Goal: Task Accomplishment & Management: Manage account settings

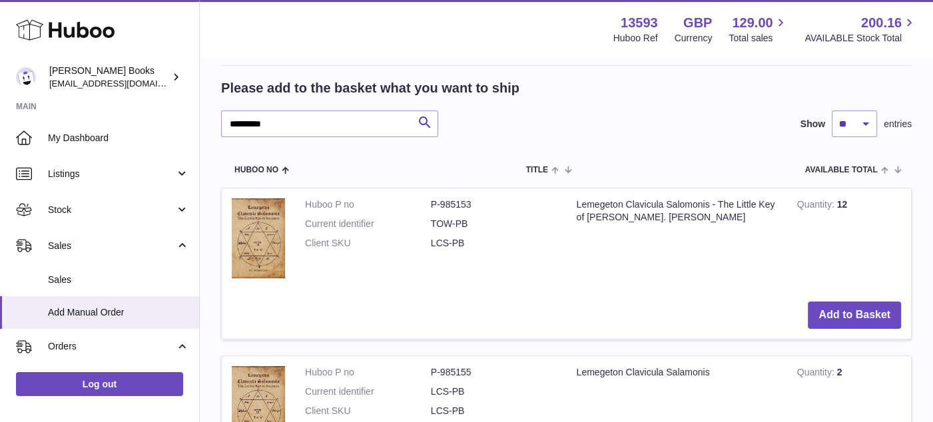
scroll to position [333, 0]
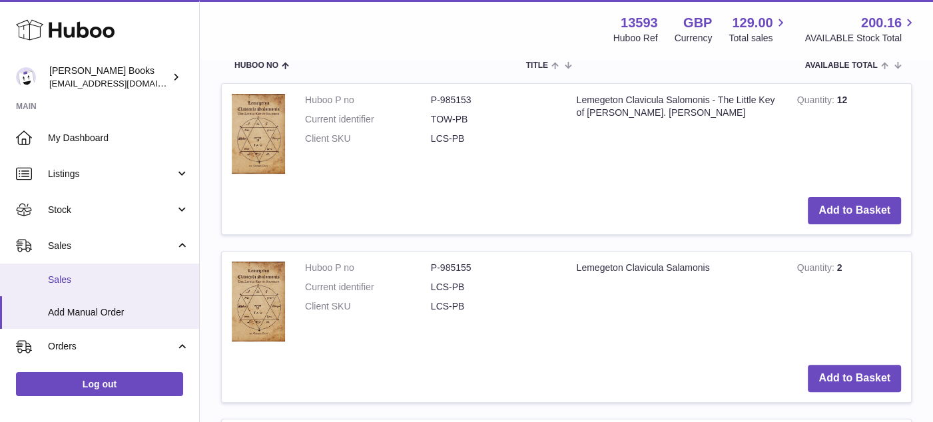
click at [83, 281] on span "Sales" at bounding box center [118, 280] width 141 height 13
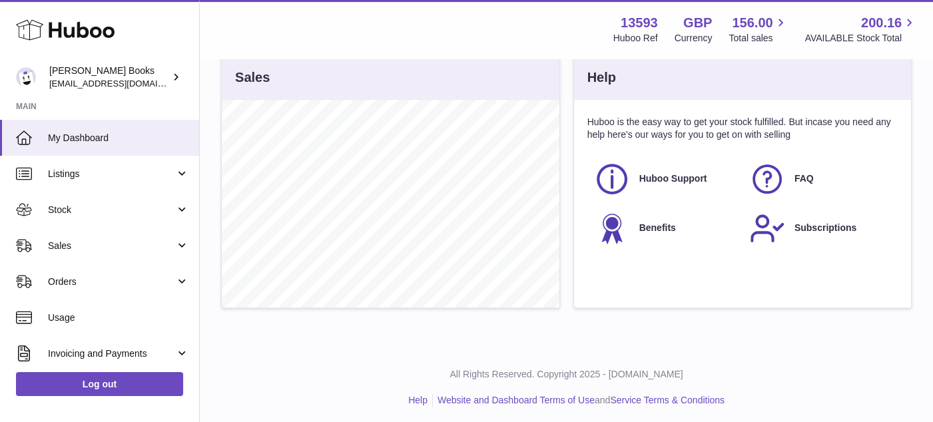
scroll to position [578, 0]
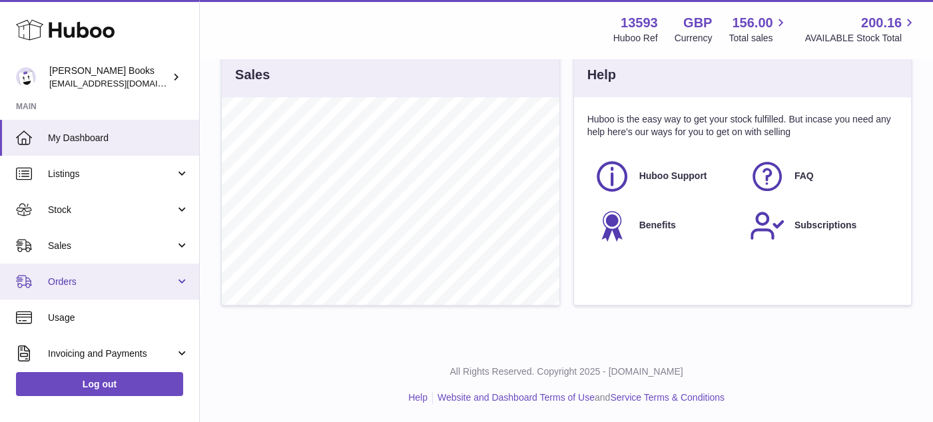
click at [129, 284] on span "Orders" at bounding box center [111, 282] width 127 height 13
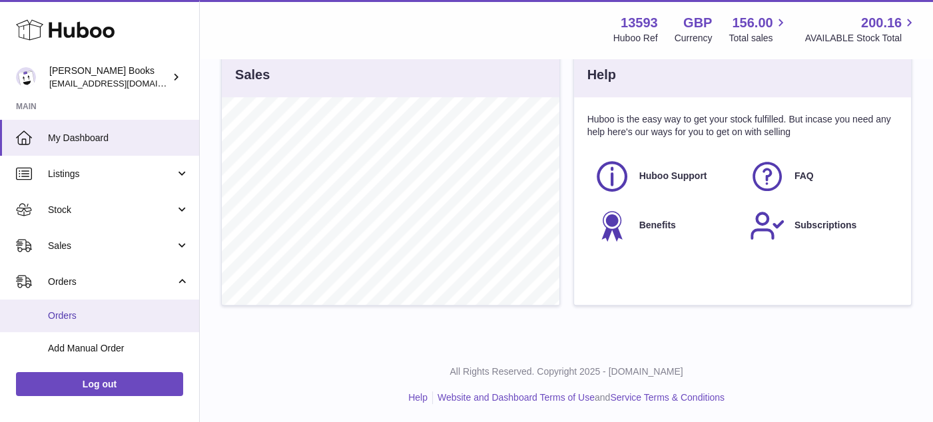
click at [83, 317] on span "Orders" at bounding box center [118, 316] width 141 height 13
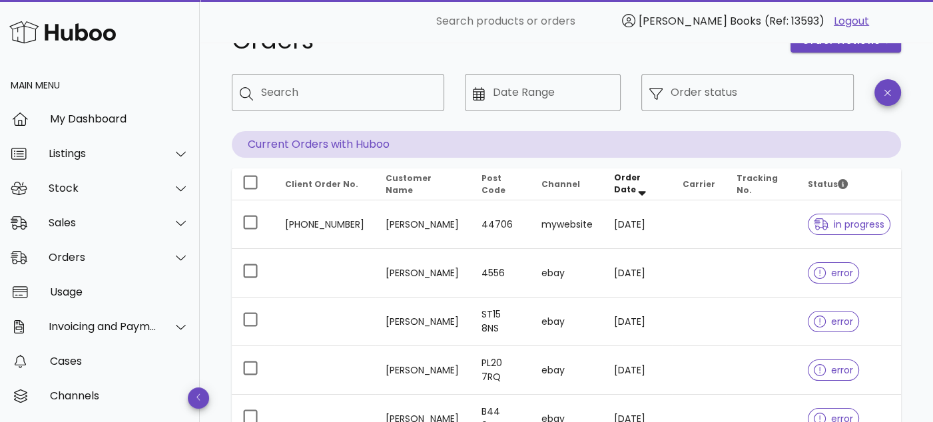
scroll to position [67, 0]
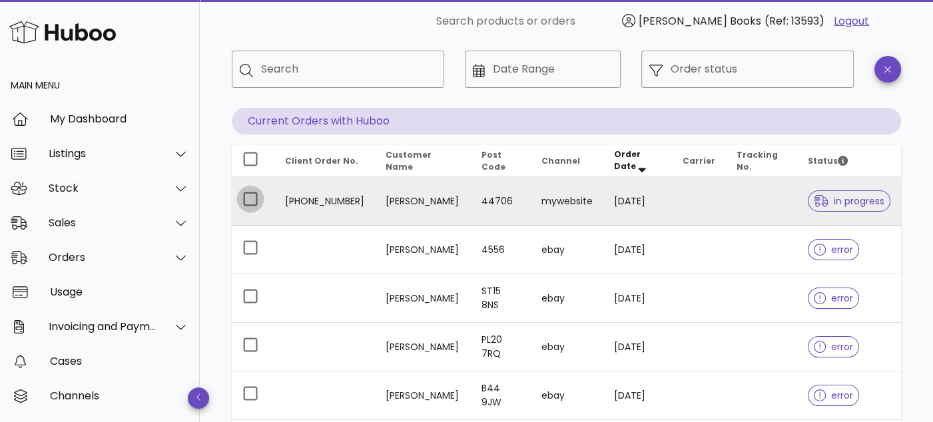
click at [244, 196] on div at bounding box center [250, 199] width 23 height 23
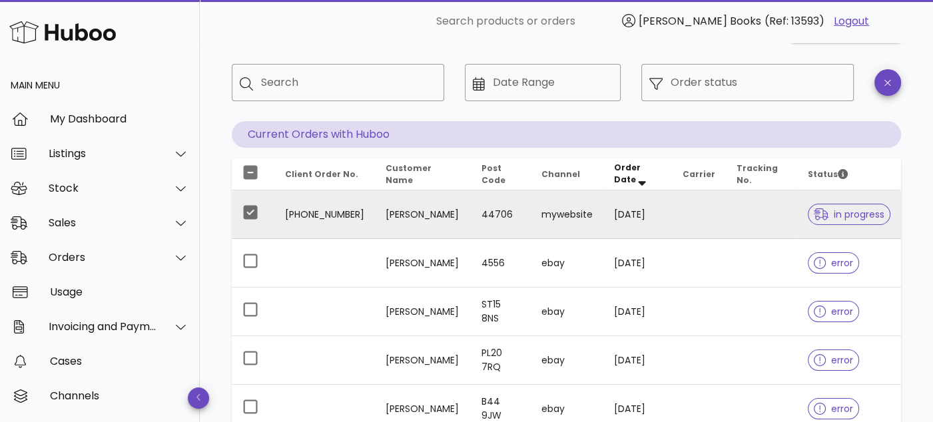
scroll to position [0, 0]
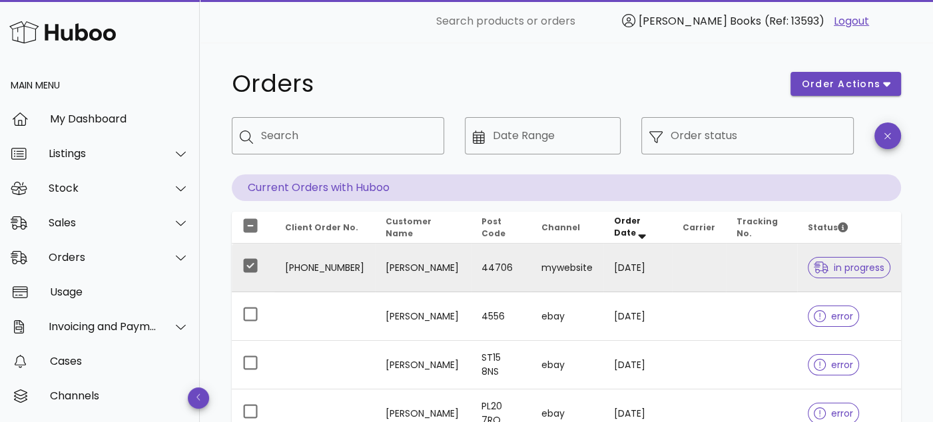
click at [321, 267] on td "[PHONE_NUMBER]" at bounding box center [324, 268] width 101 height 49
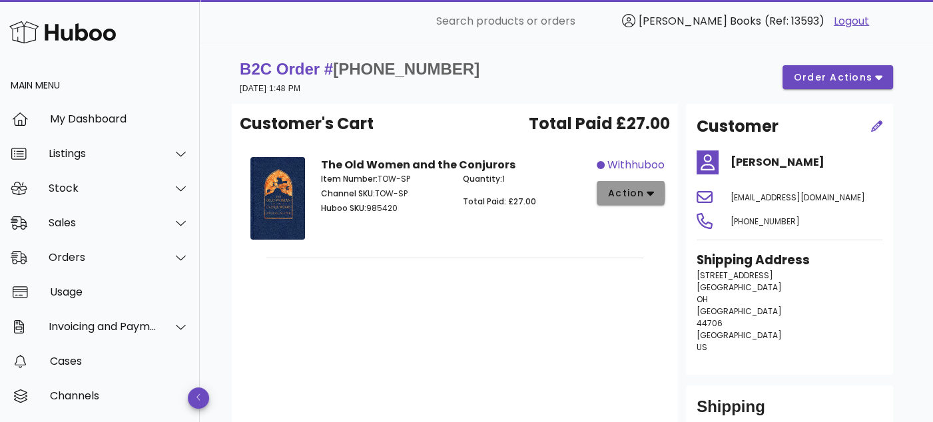
click at [650, 194] on icon "button" at bounding box center [649, 194] width 7 height 5
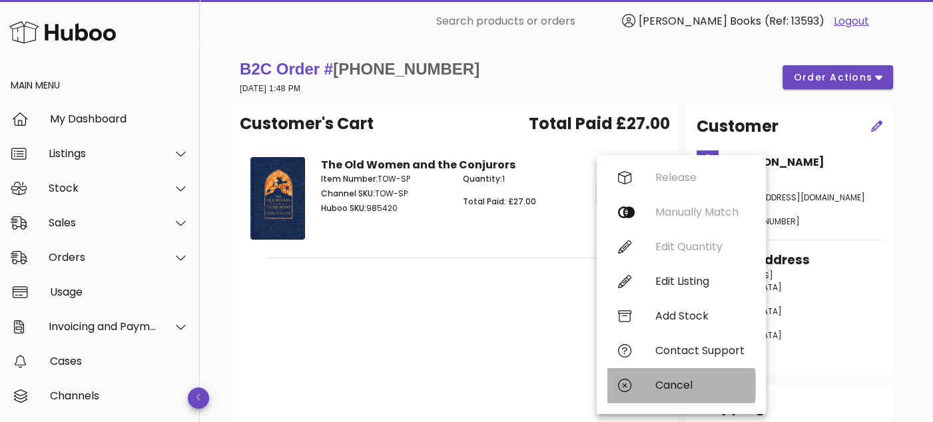
click at [623, 385] on icon at bounding box center [624, 385] width 13 height 13
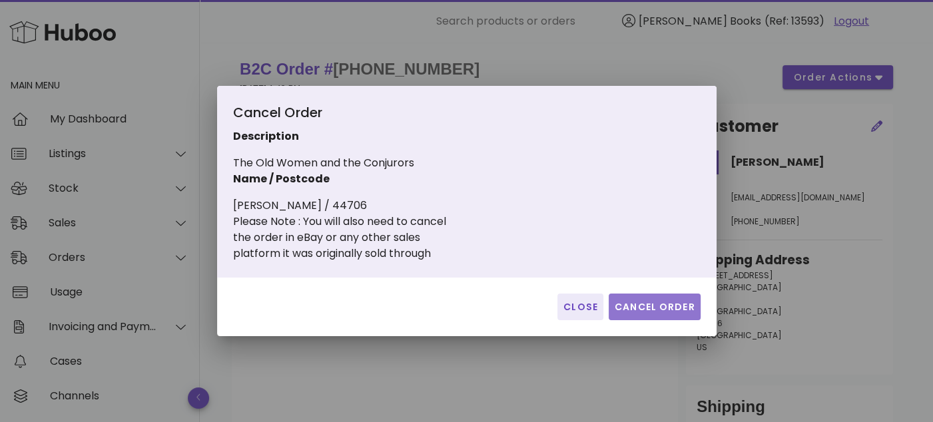
click at [637, 302] on span "Cancel Order" at bounding box center [654, 307] width 81 height 14
